Goal: Information Seeking & Learning: Learn about a topic

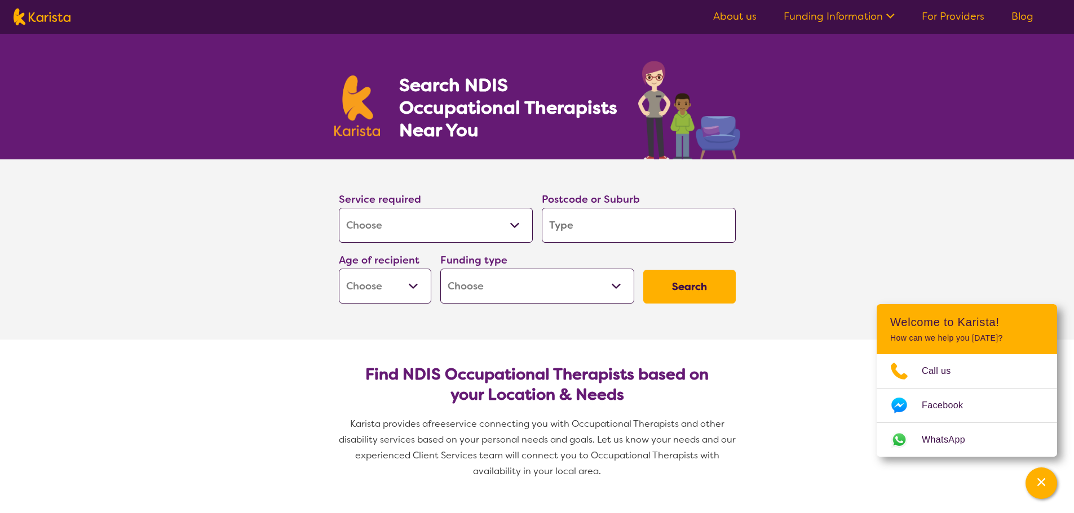
select select "[MEDICAL_DATA]"
click at [597, 227] on input "search" at bounding box center [639, 225] width 194 height 35
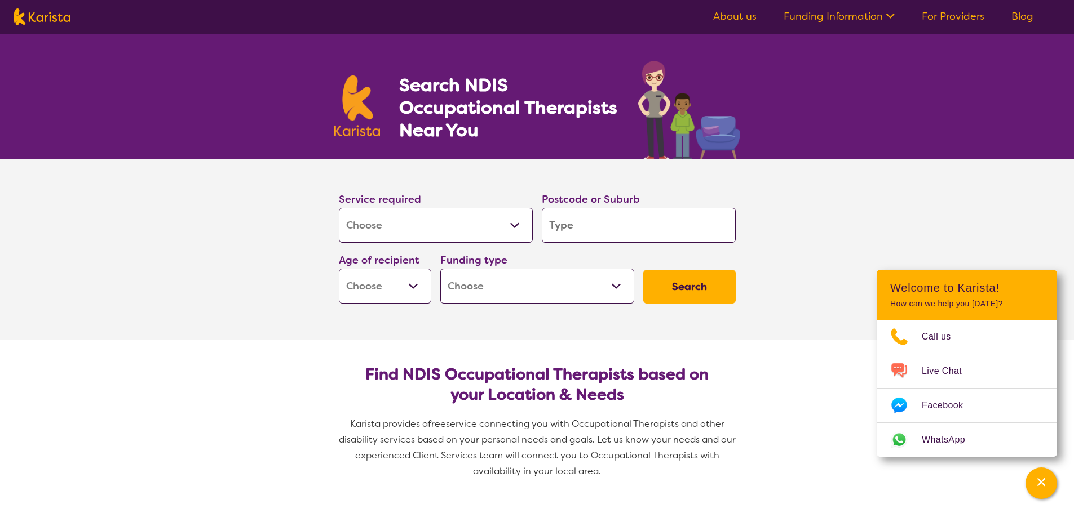
click at [573, 223] on input "search" at bounding box center [639, 225] width 194 height 35
type input "3"
type input "31"
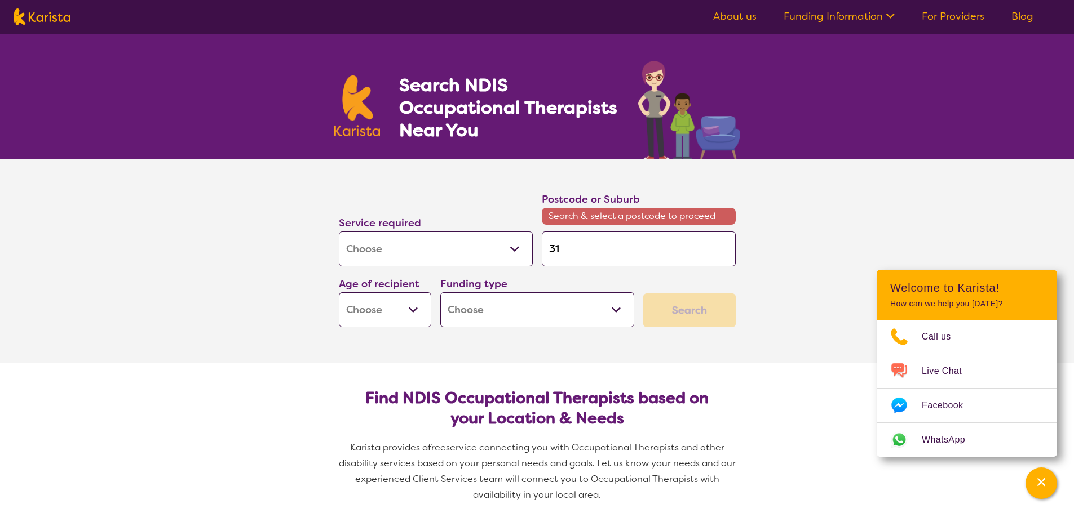
type input "319"
type input "3191"
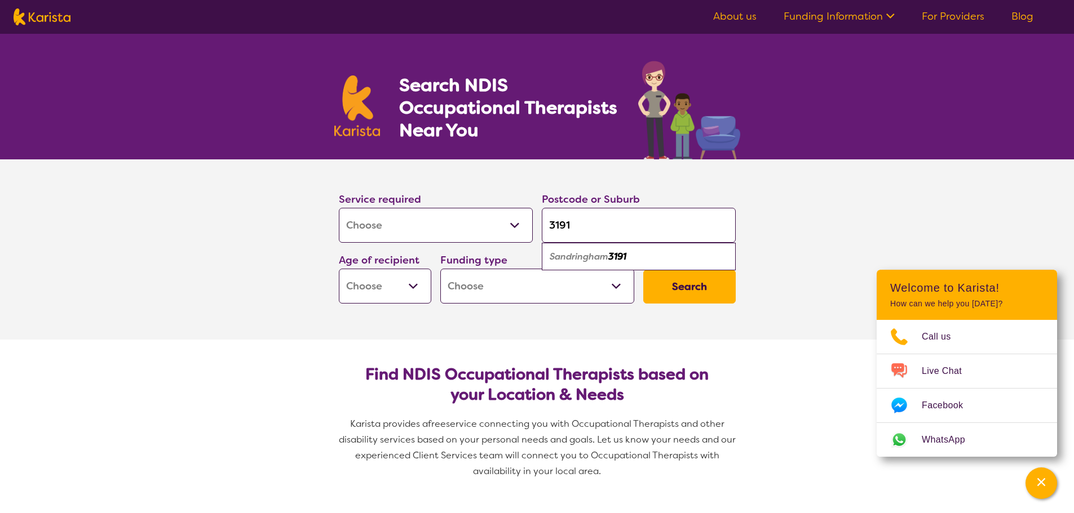
type input "319"
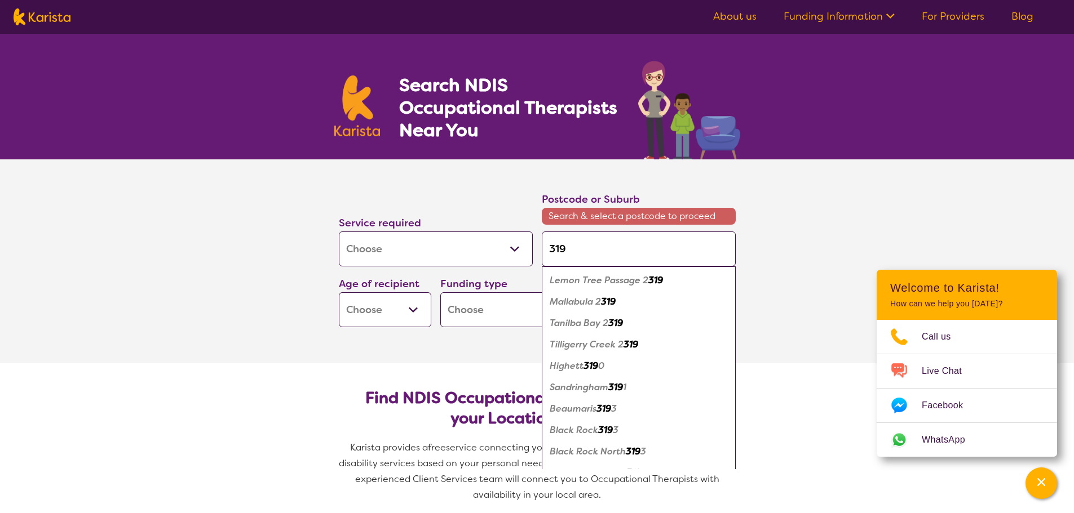
type input "3199"
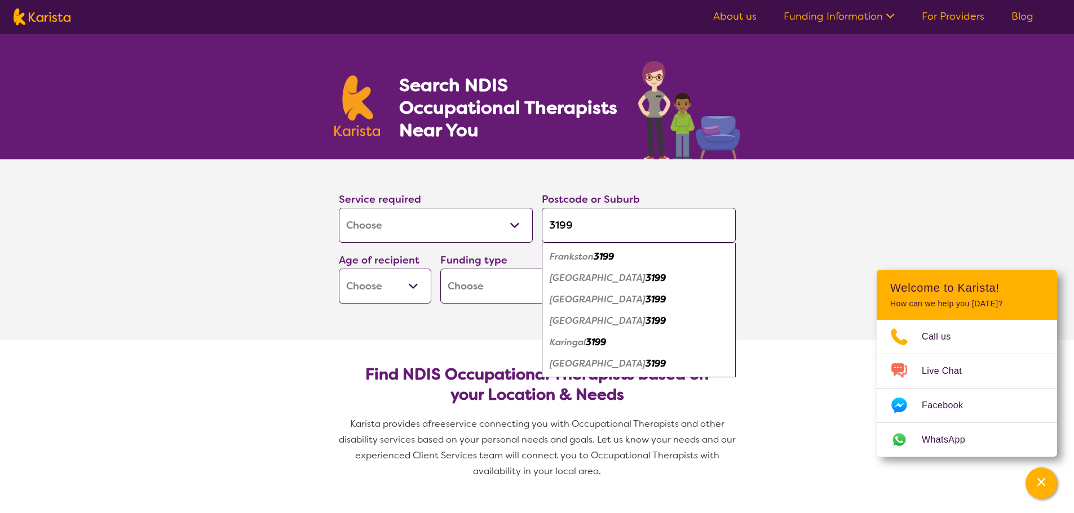
type input "3199"
click at [582, 256] on em "Frankston" at bounding box center [571, 257] width 44 height 12
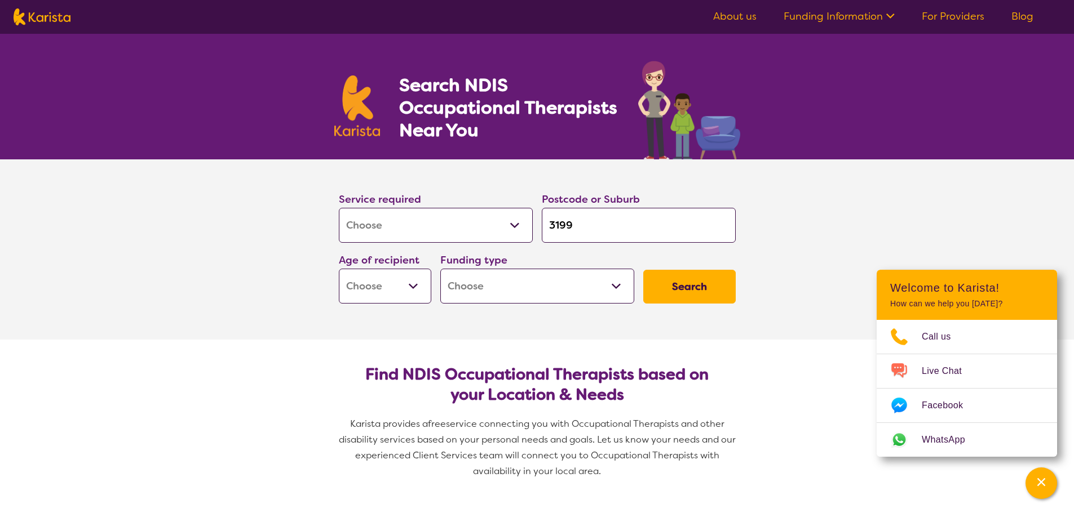
click at [414, 288] on select "Early Childhood - 0 to 9 Child - 10 to 11 Adolescent - 12 to 17 Adult - 18 to 6…" at bounding box center [385, 286] width 92 height 35
select select "AD"
click at [339, 269] on select "Early Childhood - 0 to 9 Child - 10 to 11 Adolescent - 12 to 17 Adult - 18 to 6…" at bounding box center [385, 286] width 92 height 35
select select "AD"
click at [615, 282] on select "Home Care Package (HCP) National Disability Insurance Scheme (NDIS) I don't know" at bounding box center [537, 286] width 194 height 35
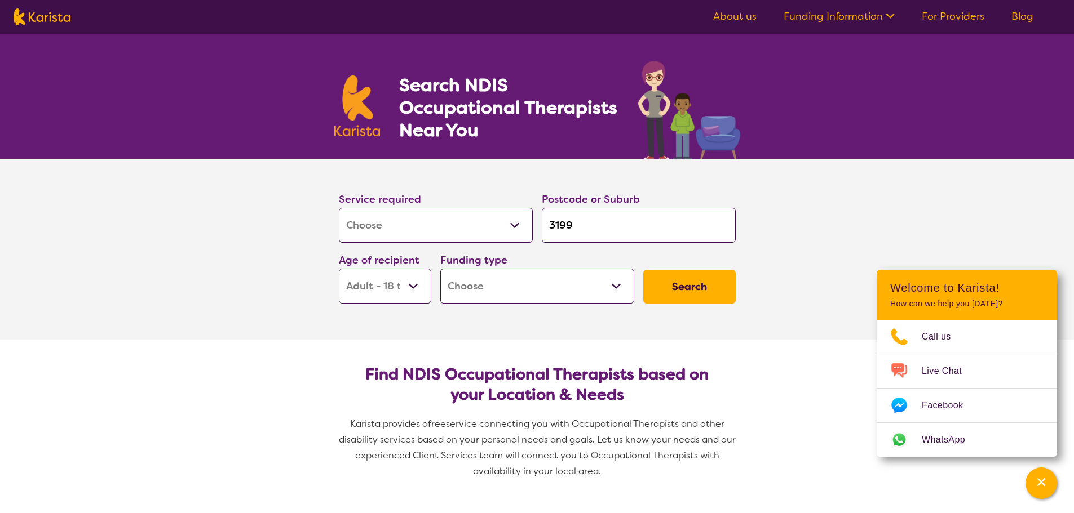
select select "NDIS"
click at [440, 269] on select "Home Care Package (HCP) National Disability Insurance Scheme (NDIS) I don't know" at bounding box center [537, 286] width 194 height 35
select select "NDIS"
click at [675, 287] on button "Search" at bounding box center [689, 287] width 92 height 34
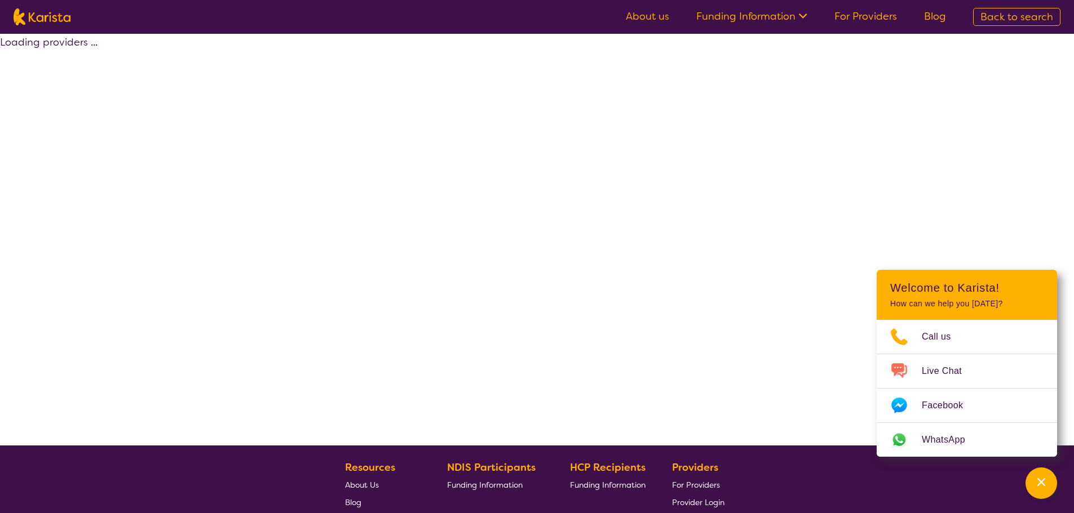
select select "by_score"
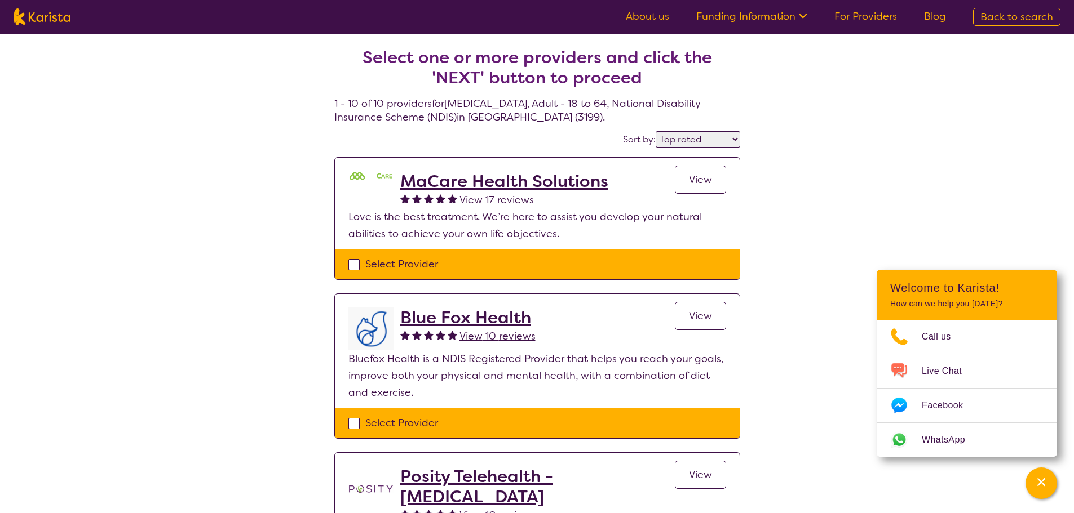
select select "[MEDICAL_DATA]"
select select "AD"
select select "NDIS"
select select "[MEDICAL_DATA]"
select select "AD"
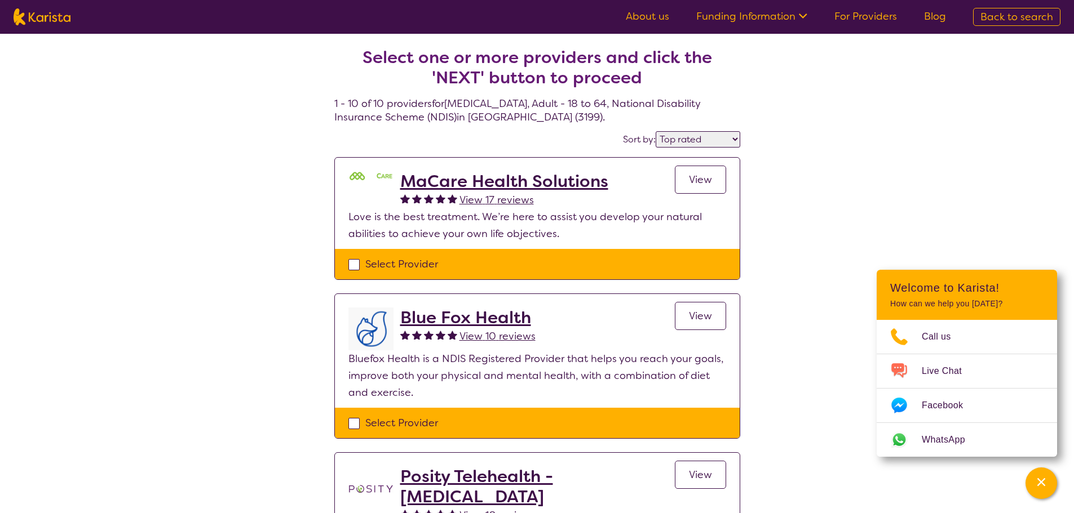
select select "NDIS"
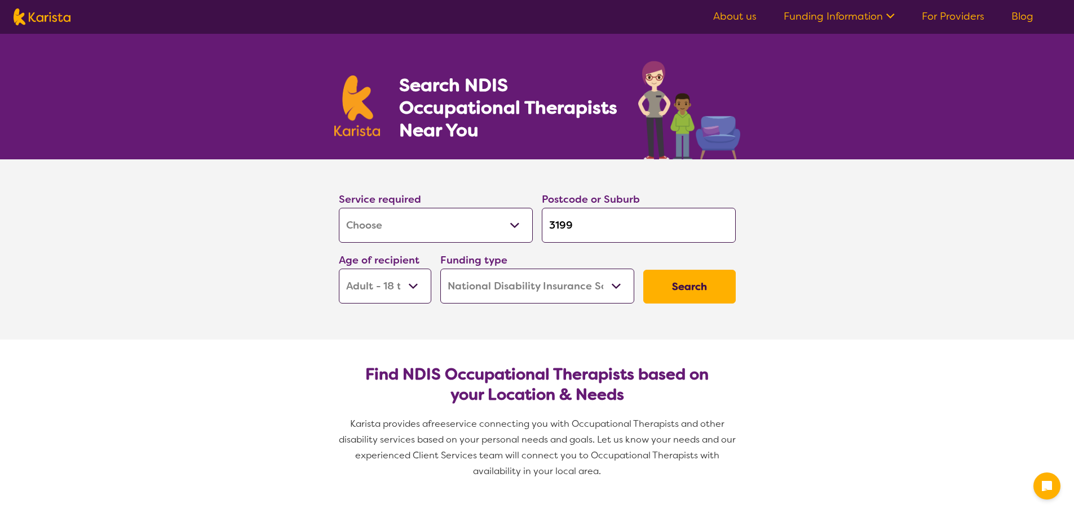
select select "[MEDICAL_DATA]"
select select "AD"
select select "NDIS"
select select "[MEDICAL_DATA]"
select select "AD"
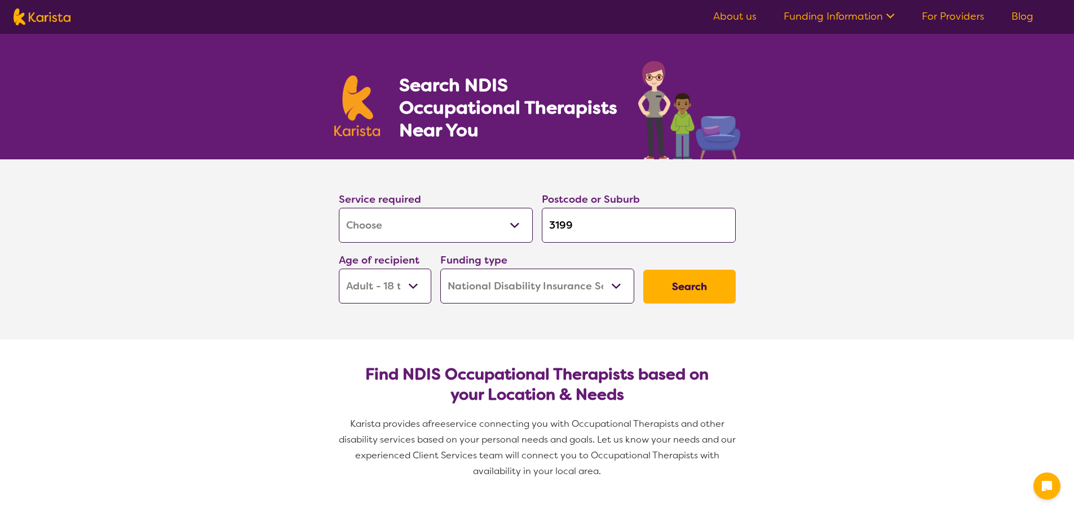
select select "NDIS"
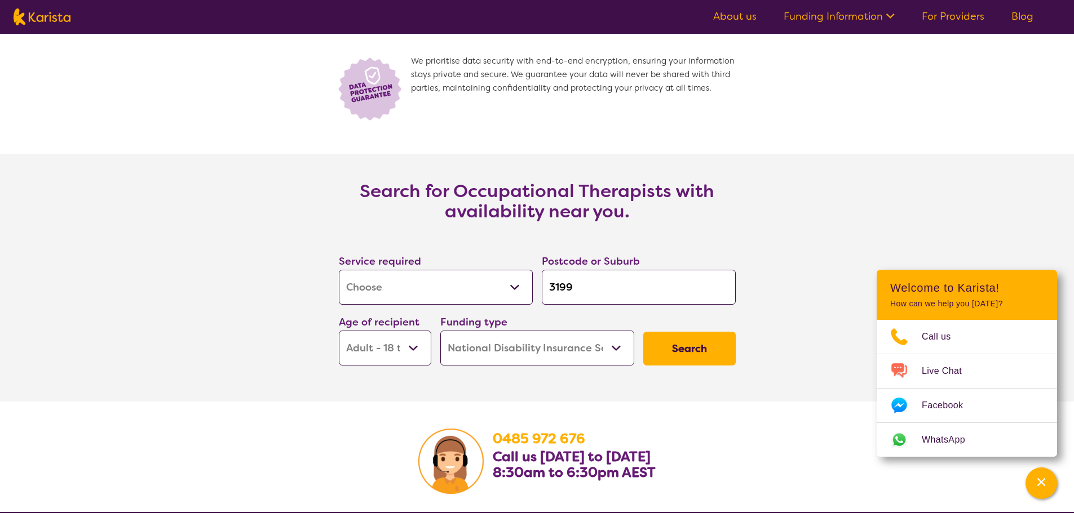
scroll to position [1578, 0]
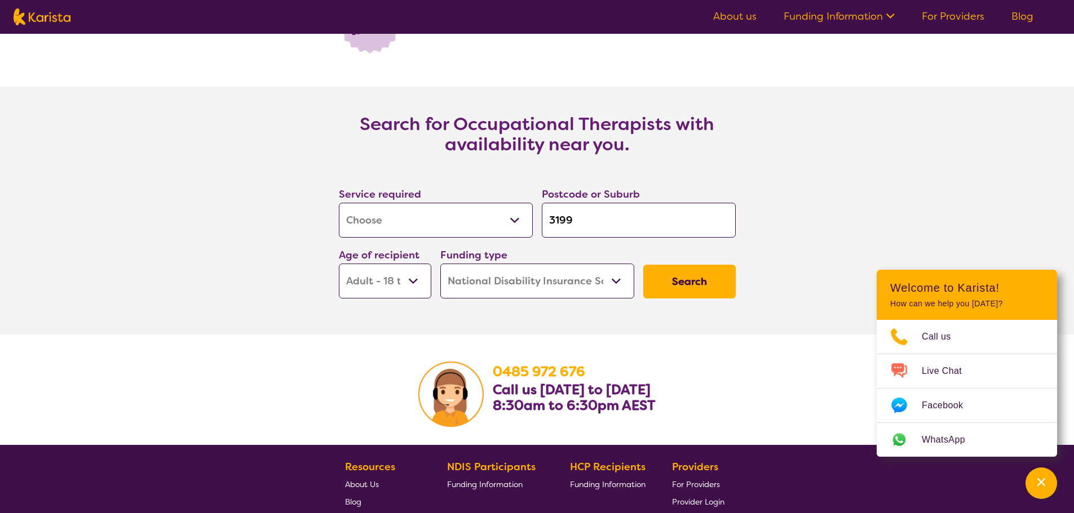
click at [702, 282] on button "Search" at bounding box center [689, 282] width 92 height 34
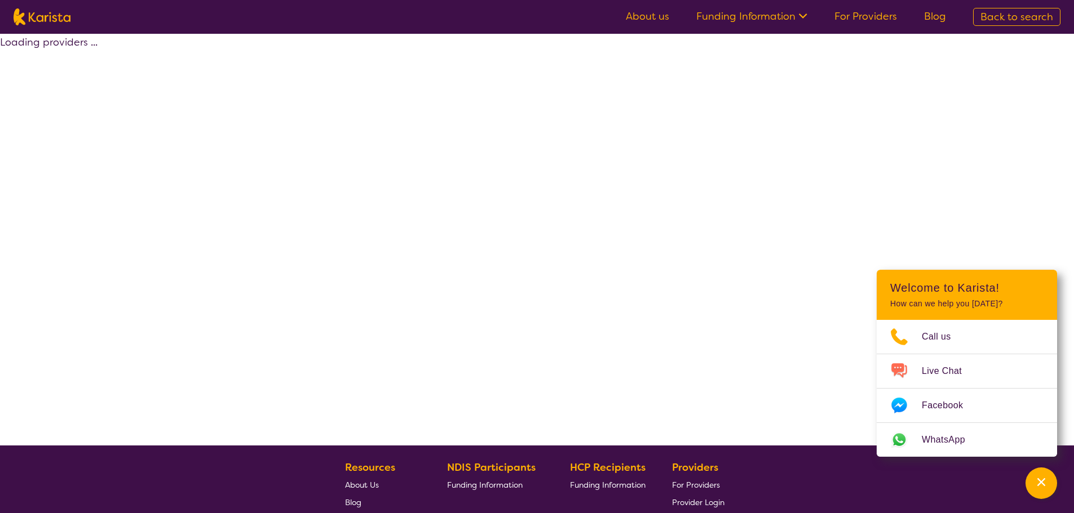
select select "by_score"
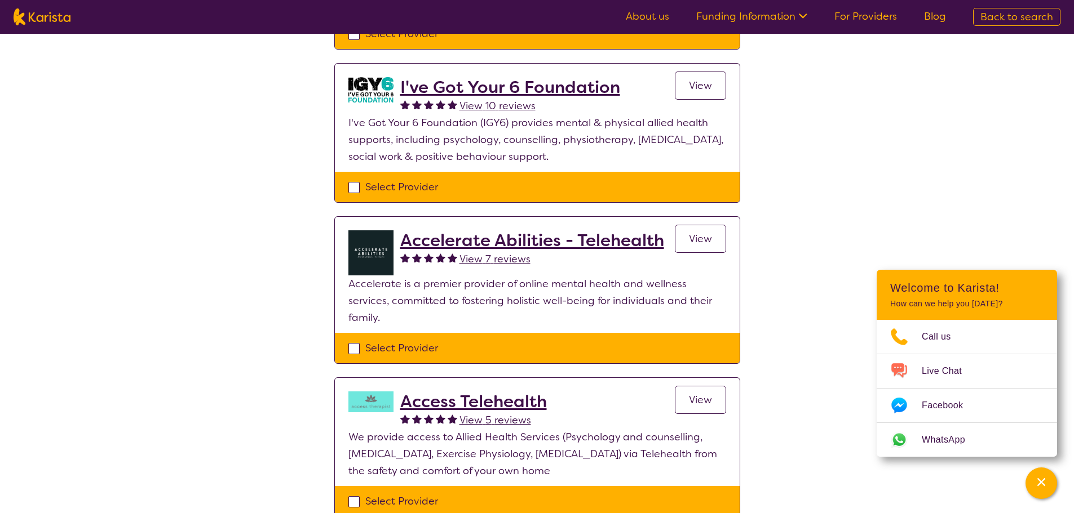
scroll to position [451, 0]
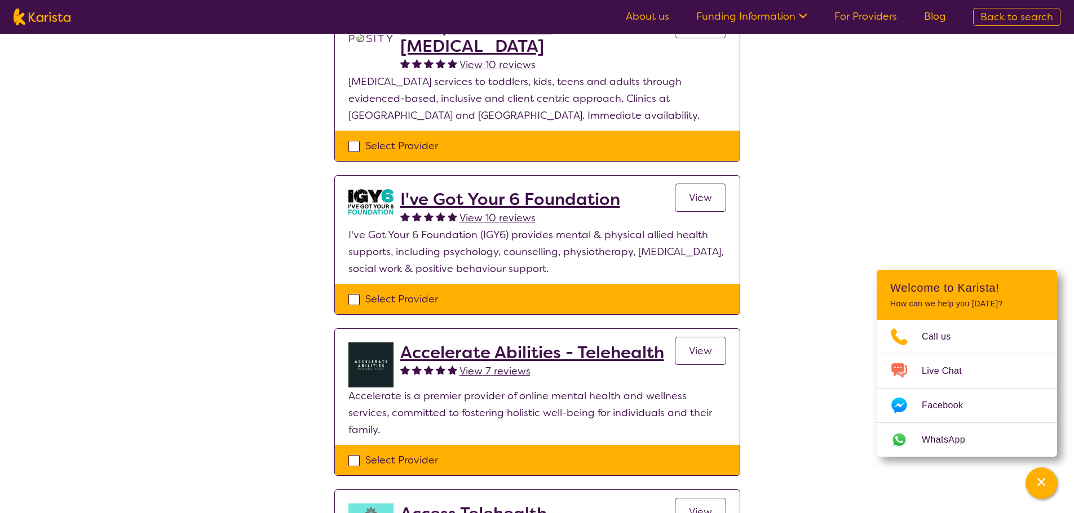
select select "[MEDICAL_DATA]"
select select "AD"
select select "NDIS"
select select "[MEDICAL_DATA]"
select select "AD"
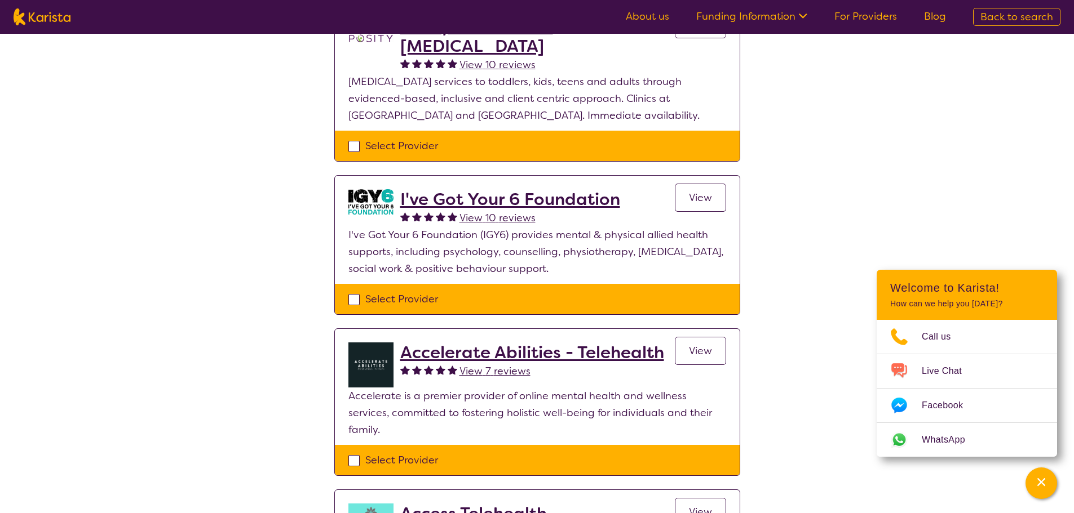
select select "NDIS"
